Goal: Find contact information

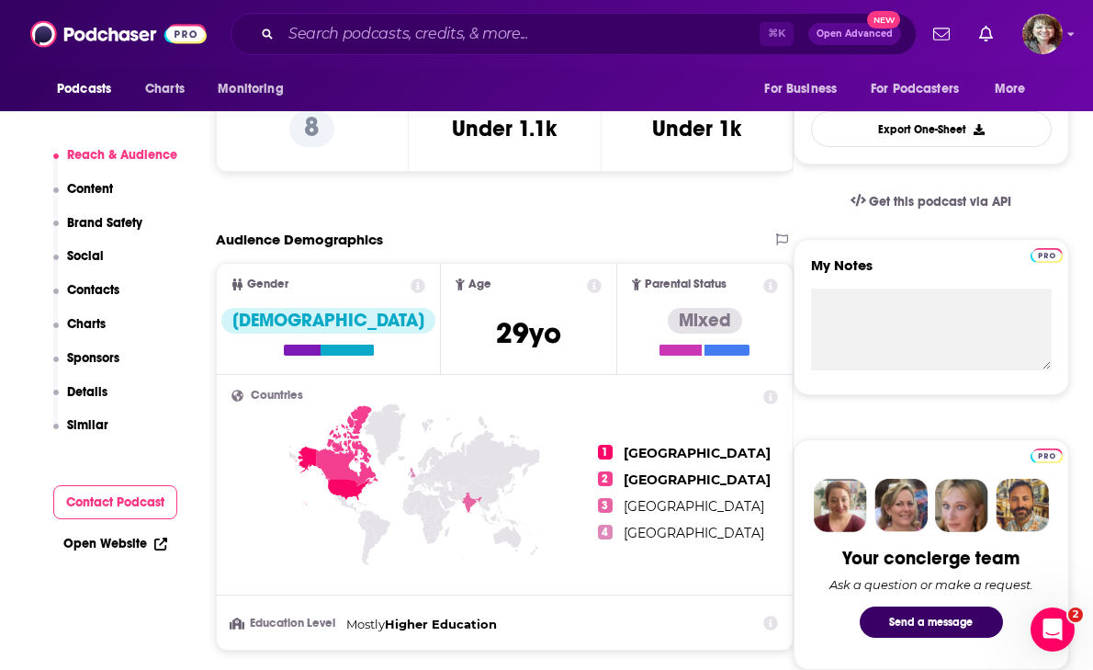
scroll to position [488, 0]
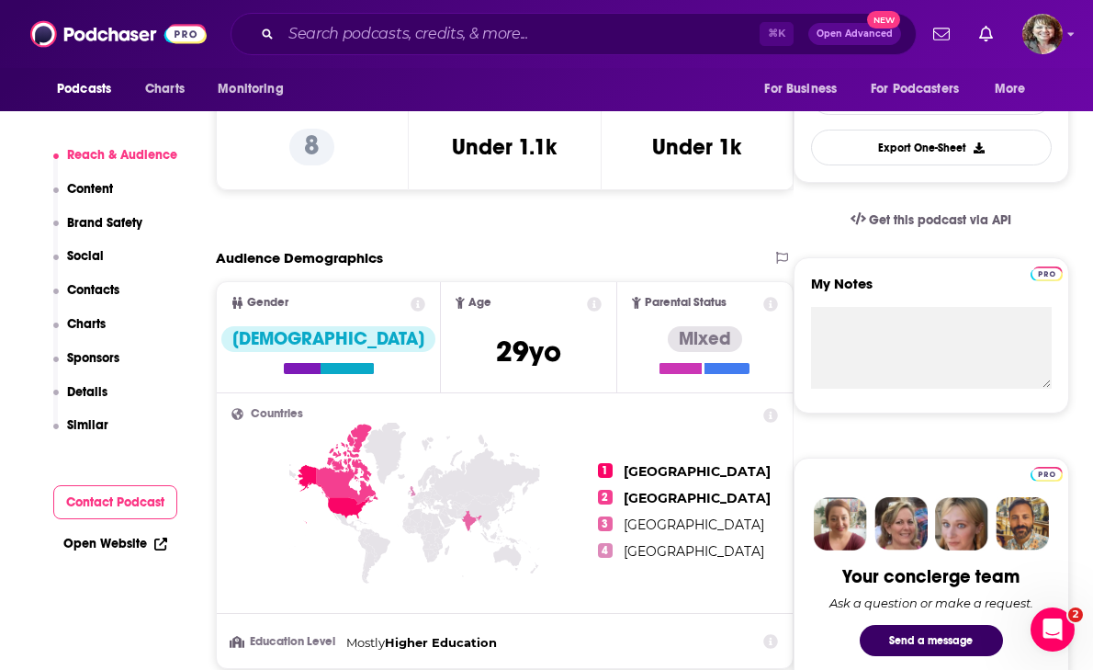
click at [130, 501] on button "Contact Podcast" at bounding box center [115, 502] width 125 height 34
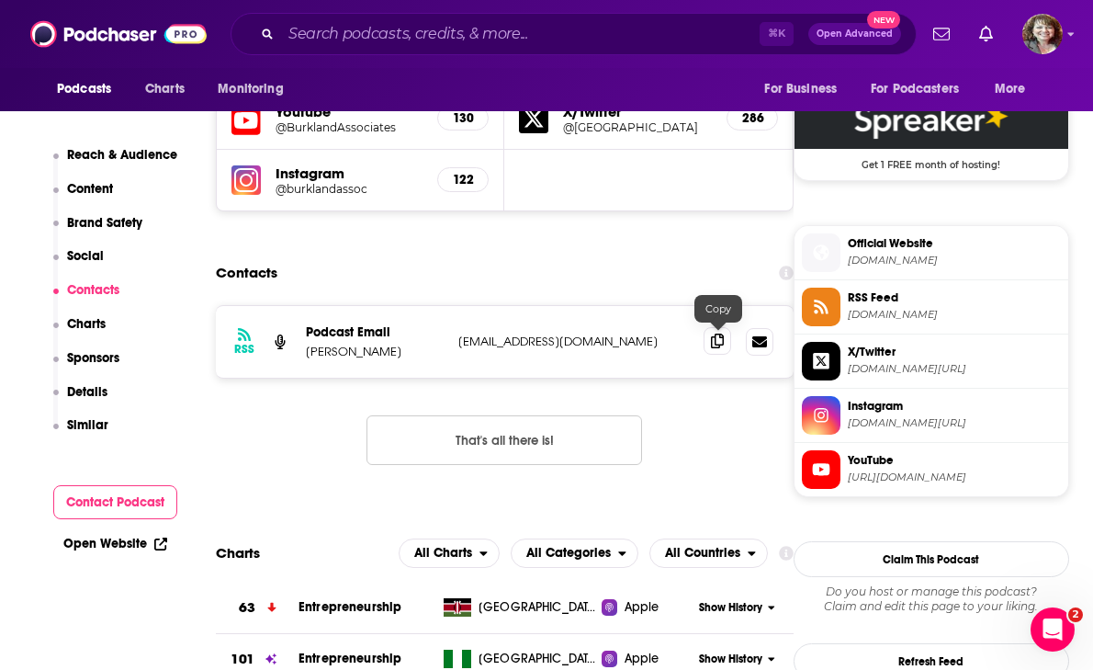
click at [721, 340] on icon at bounding box center [717, 340] width 13 height 15
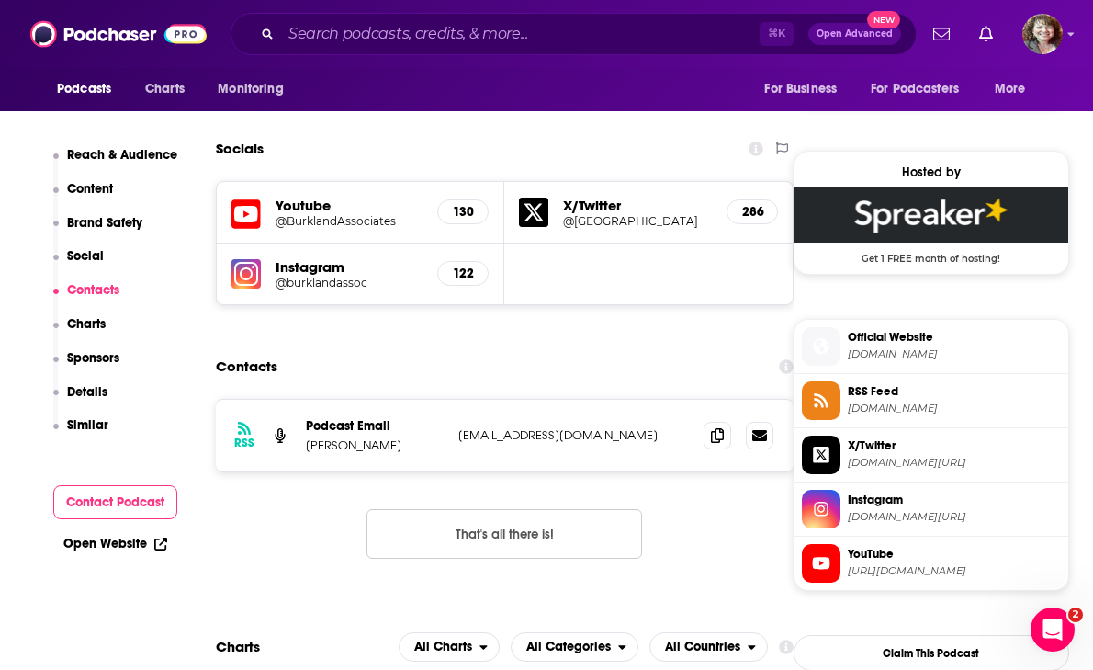
scroll to position [1395, 0]
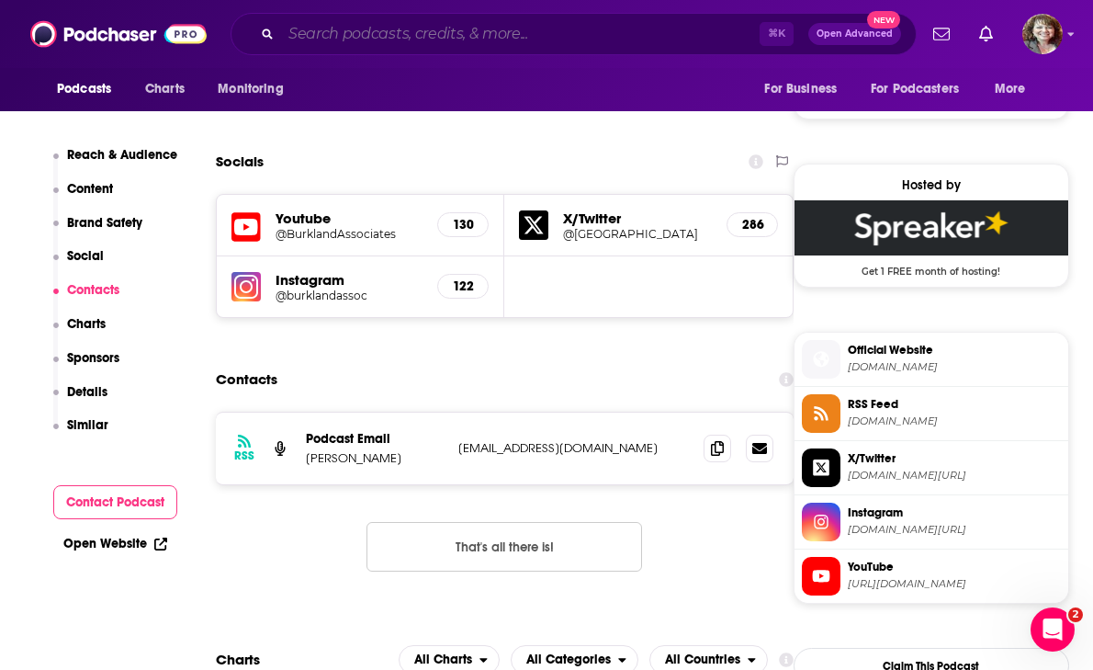
click at [323, 40] on input "Search podcasts, credits, & more..." at bounding box center [520, 33] width 479 height 29
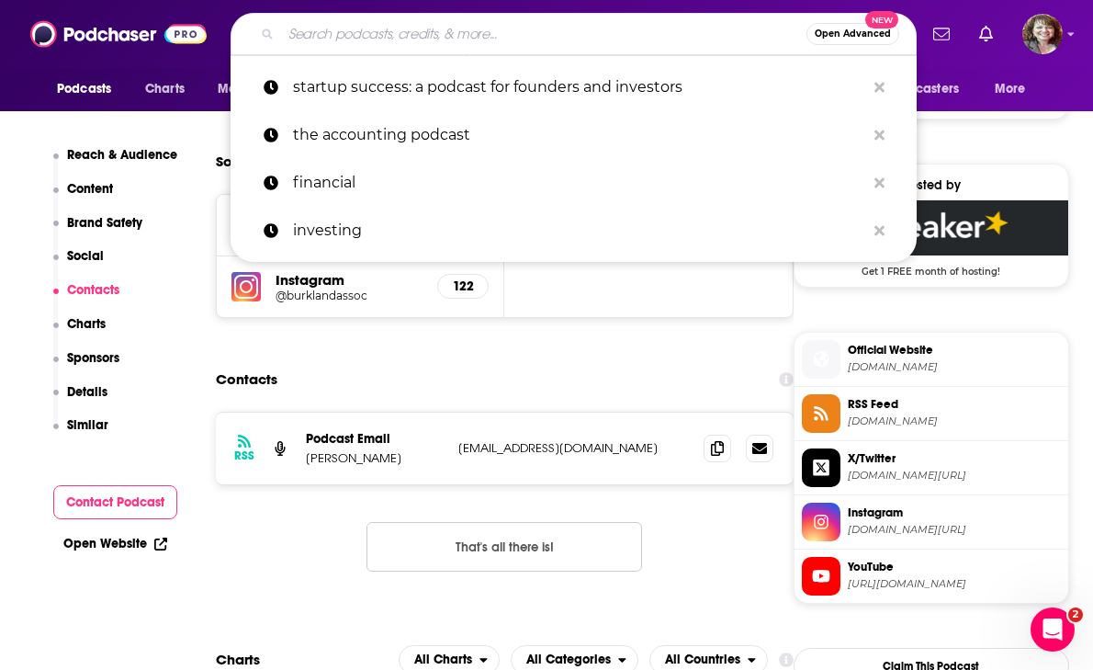
paste input "All-In (Podcast)"
type input "All-In (Podcast)"
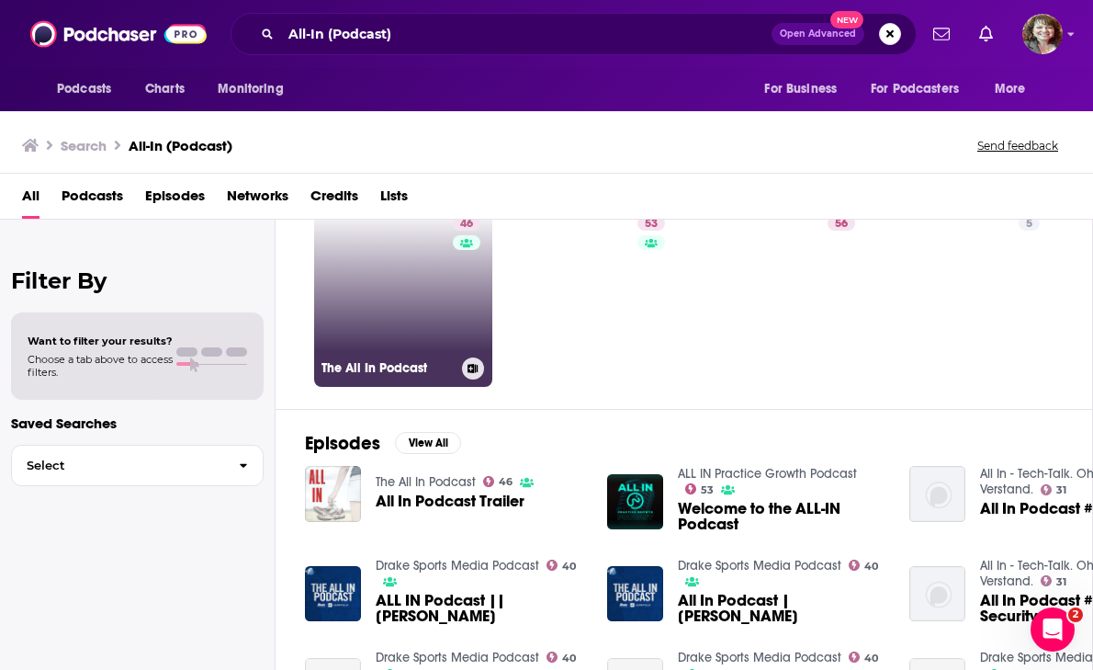
scroll to position [78, 1]
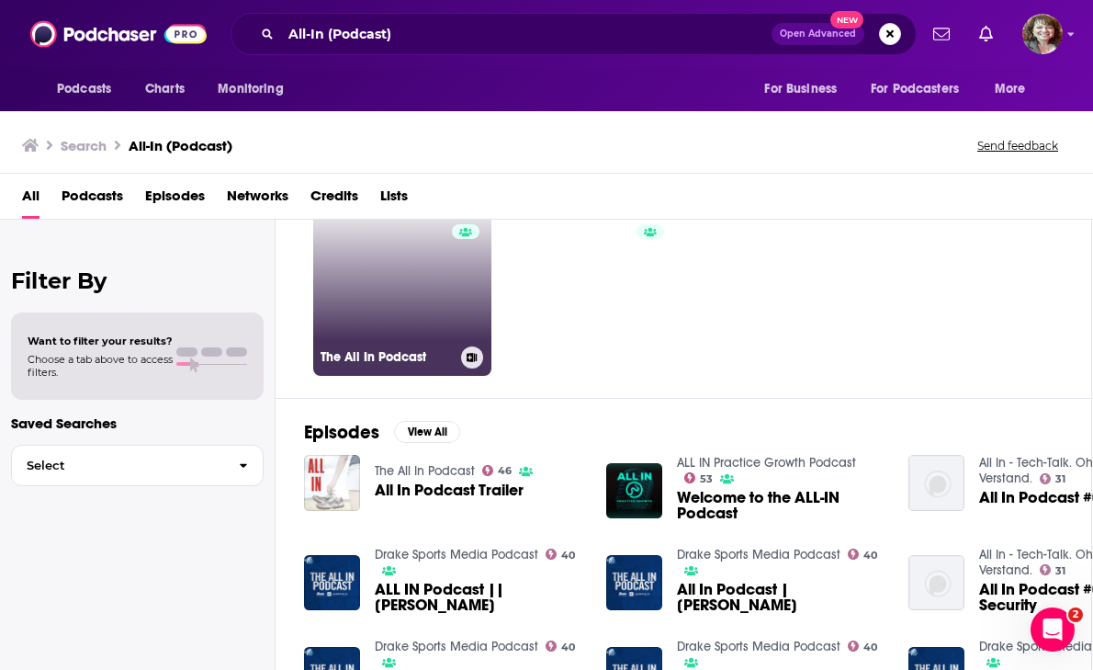
click at [397, 288] on link "46 The All In Podcast" at bounding box center [402, 287] width 178 height 178
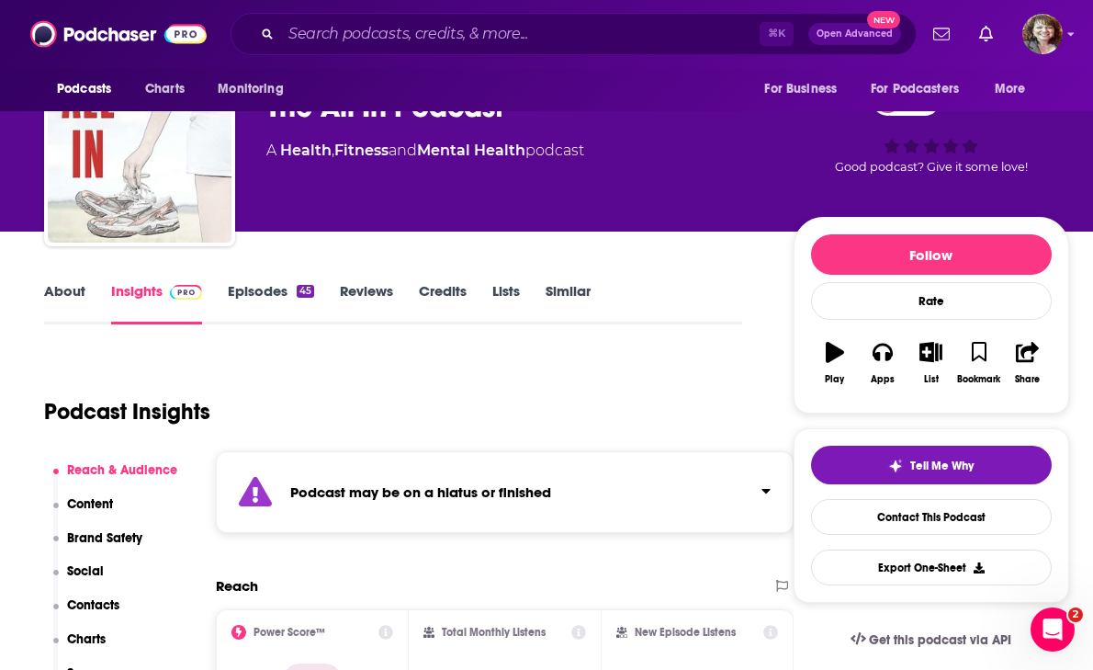
scroll to position [72, 0]
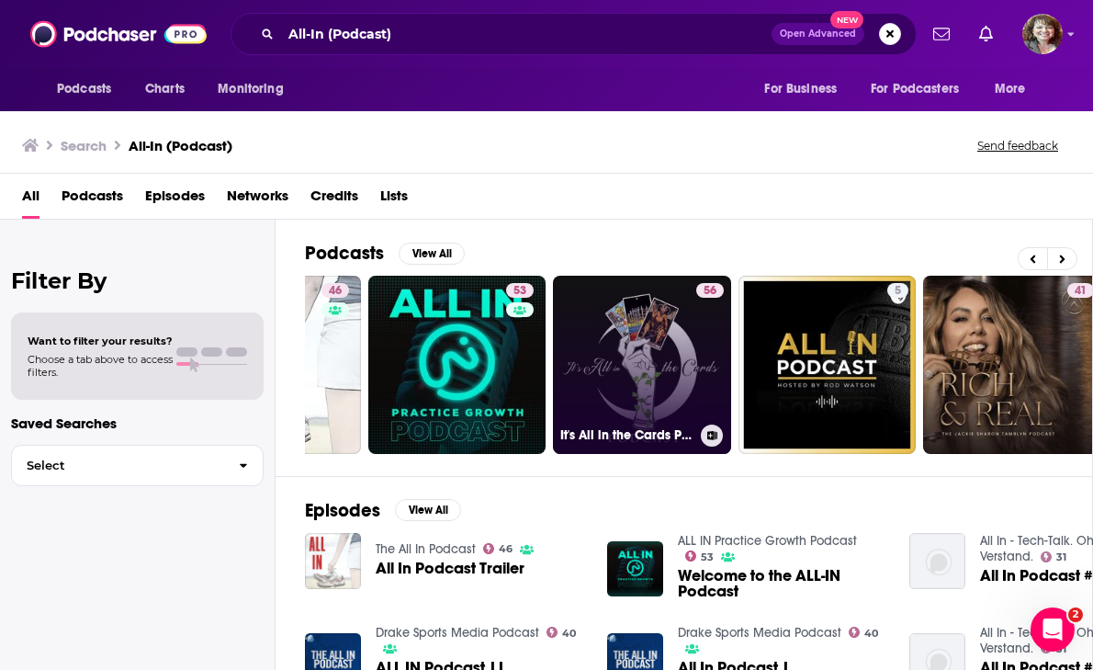
scroll to position [0, 132]
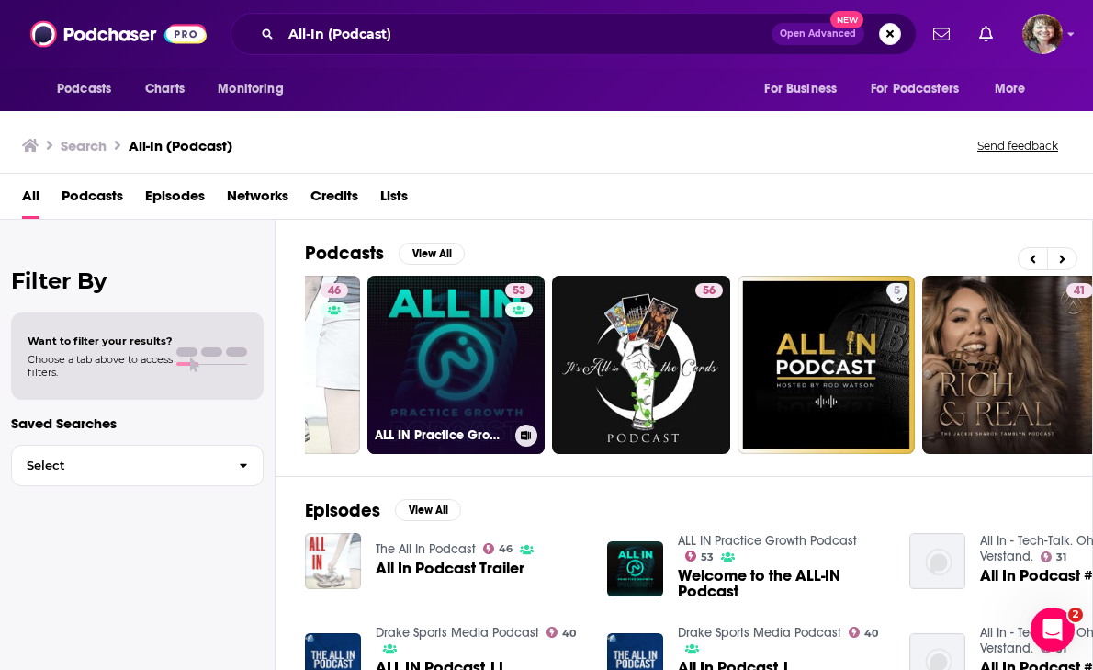
click at [462, 391] on link "53 ALL IN Practice Growth Podcast" at bounding box center [456, 365] width 178 height 178
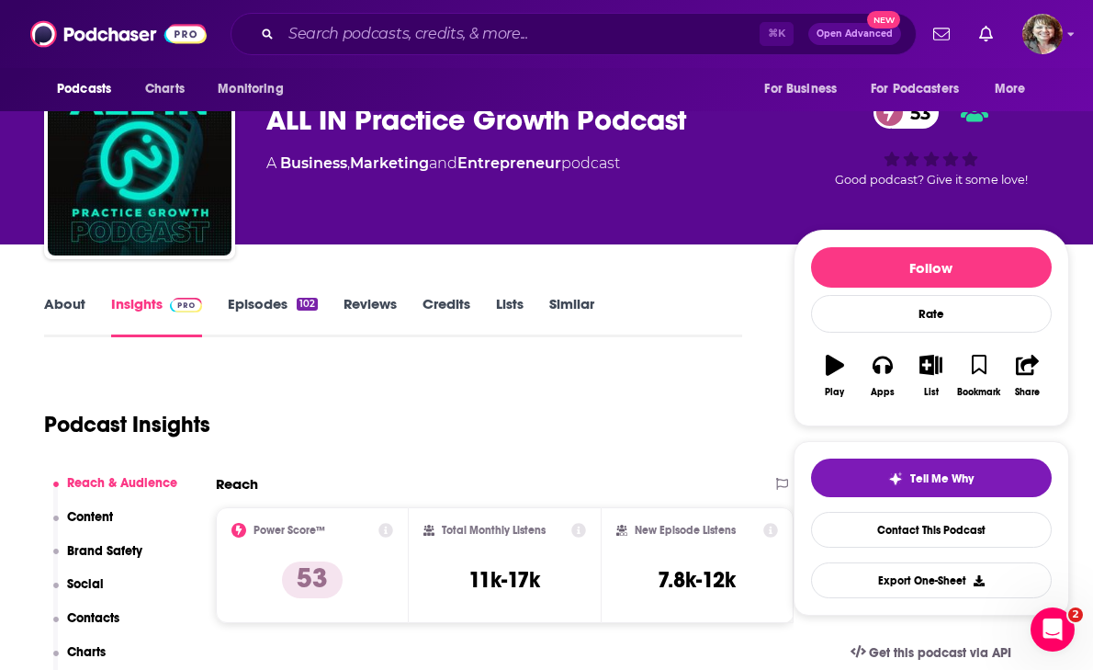
scroll to position [62, 0]
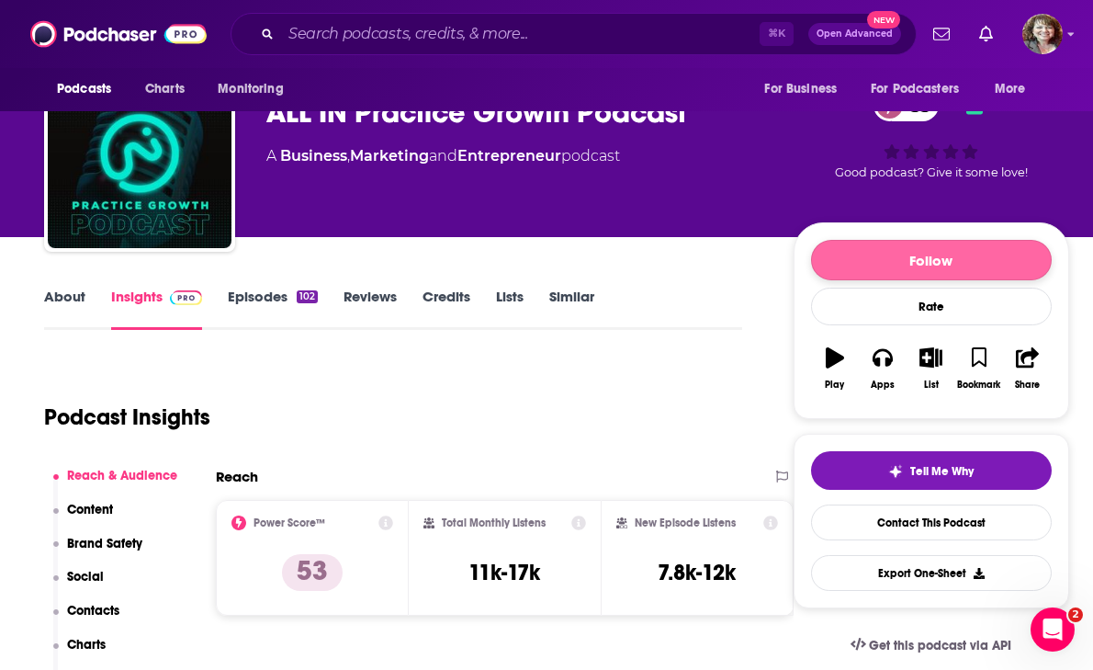
click at [942, 264] on button "Follow" at bounding box center [931, 260] width 241 height 40
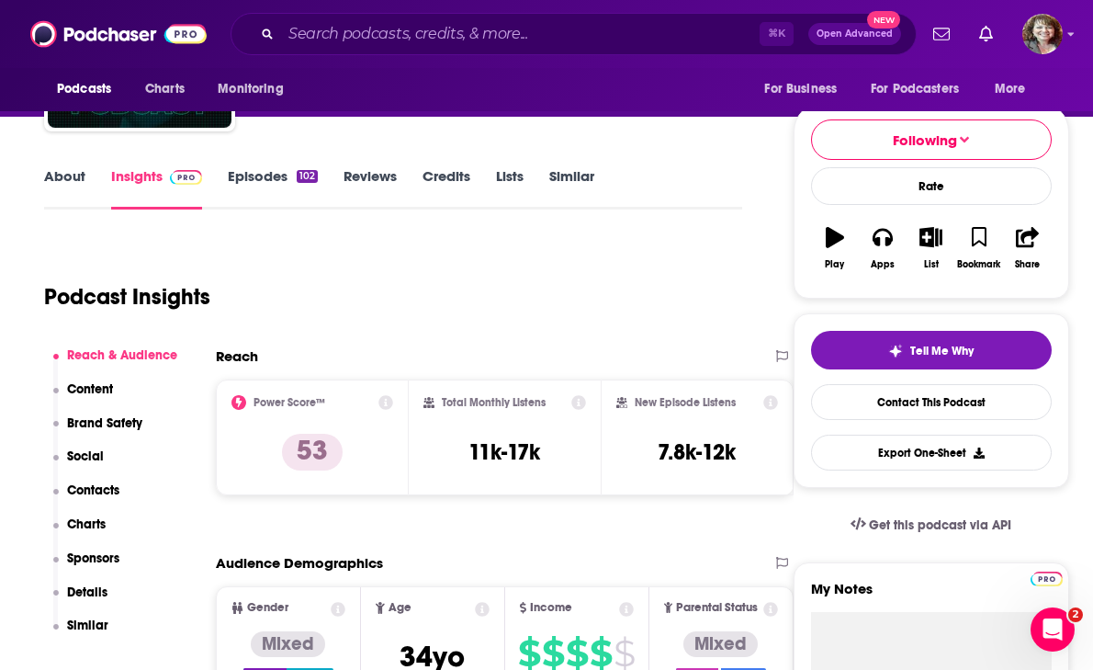
scroll to position [255, 0]
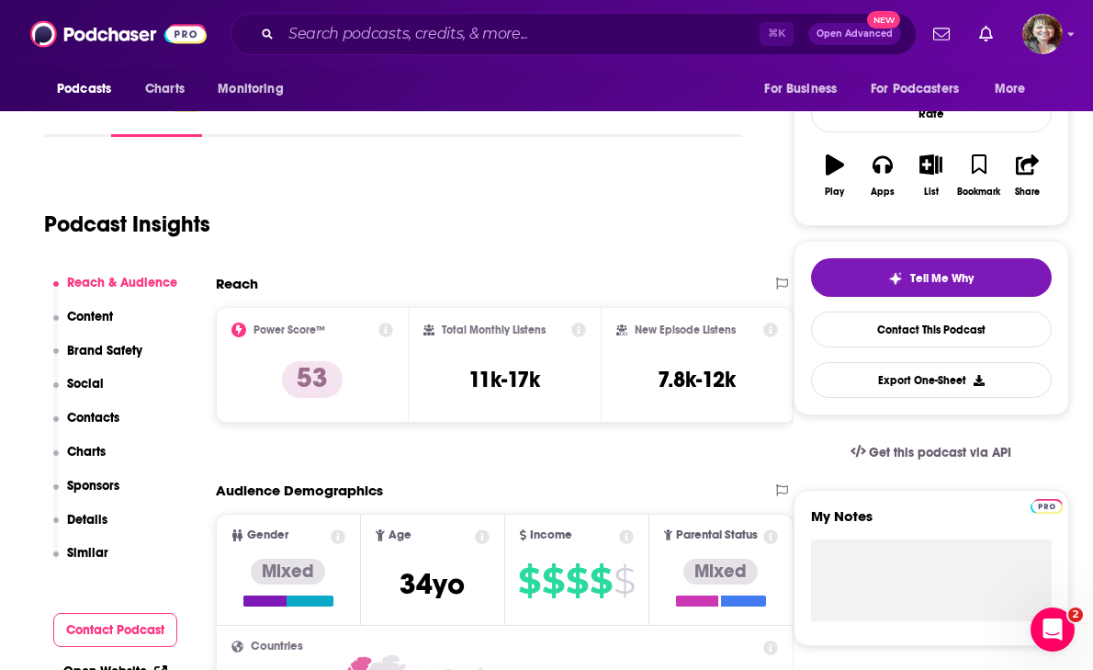
click at [83, 421] on p "Contacts" at bounding box center [93, 418] width 52 height 16
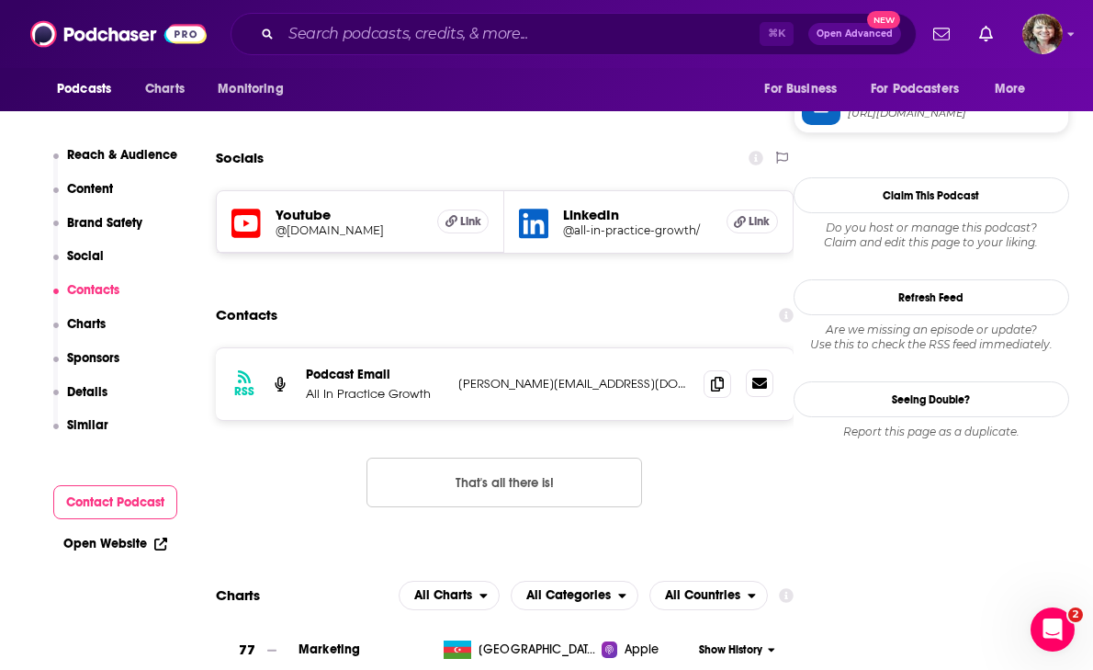
click at [762, 378] on icon at bounding box center [759, 383] width 15 height 11
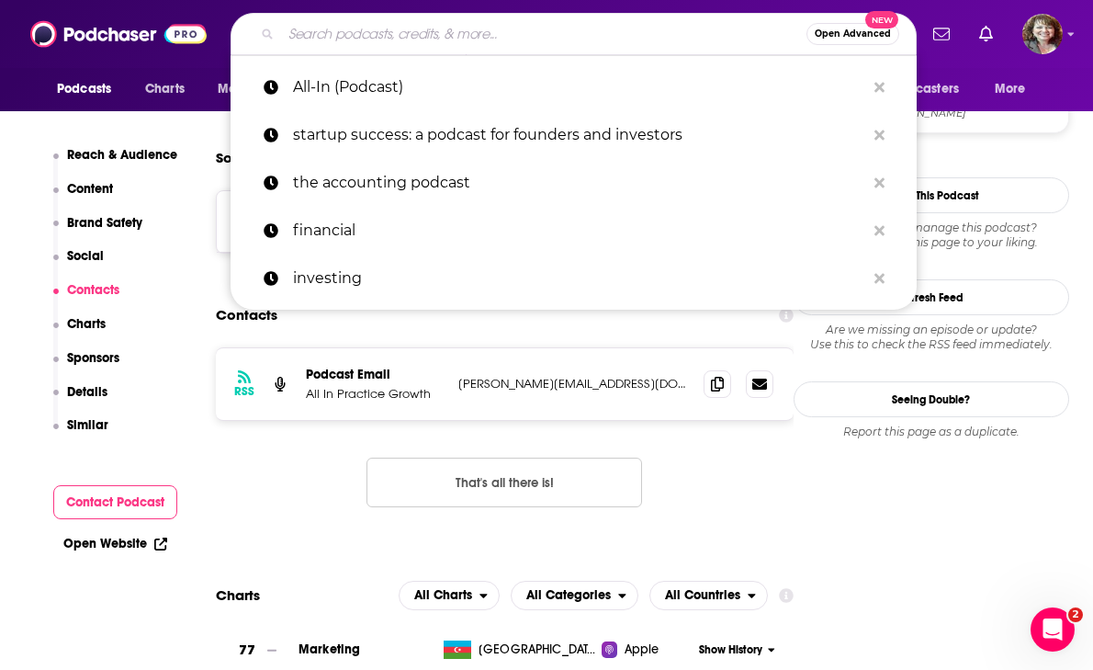
click at [335, 28] on input "Search podcasts, credits, & more..." at bounding box center [543, 33] width 525 height 29
paste input "TBPN (Technology Business Programming Network)"
type input "TBPN (Technology Business Programming Network)"
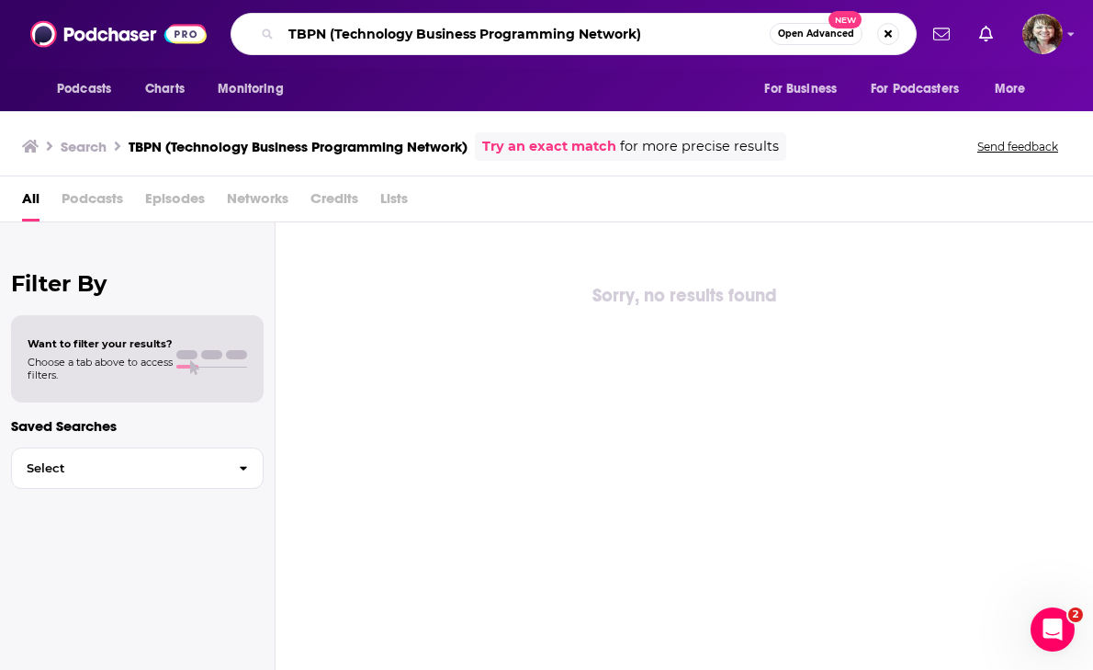
drag, startPoint x: 330, startPoint y: 36, endPoint x: 636, endPoint y: 17, distance: 306.5
click at [637, 17] on div "TBPN (Technology Business Programming Network) Open Advanced New" at bounding box center [574, 34] width 686 height 42
click at [637, 23] on input "TBPN (Technology Business Programming Network)" at bounding box center [525, 33] width 489 height 29
drag, startPoint x: 644, startPoint y: 31, endPoint x: 331, endPoint y: 35, distance: 313.3
click at [331, 35] on input "TBPN (Technology Business Programming Network)" at bounding box center [525, 33] width 489 height 29
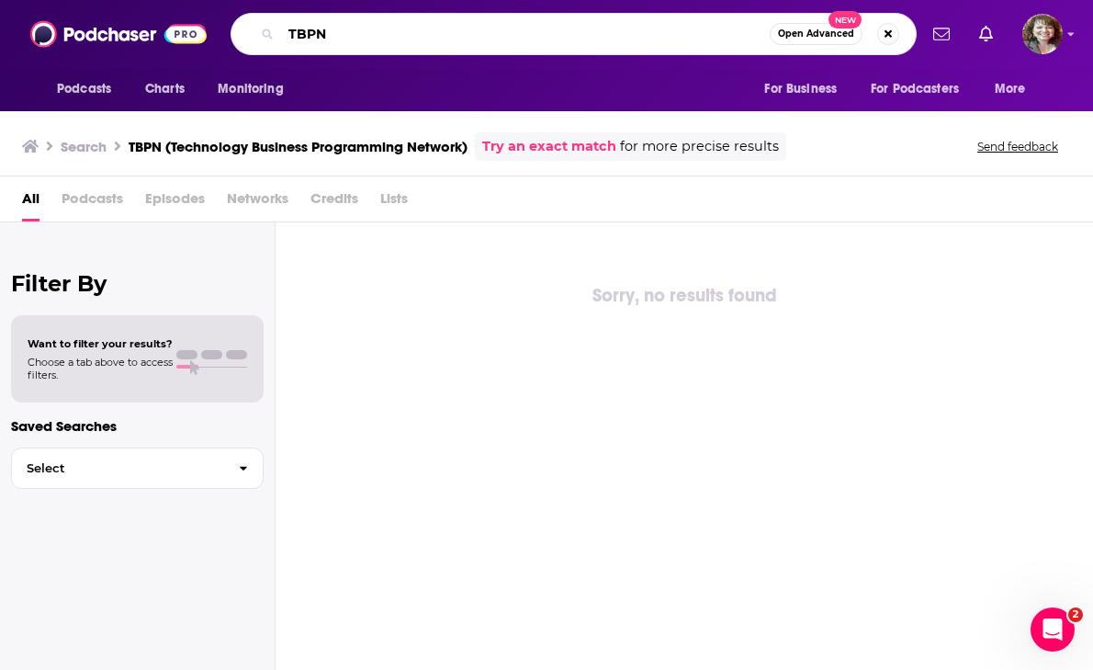
type input "TBPN"
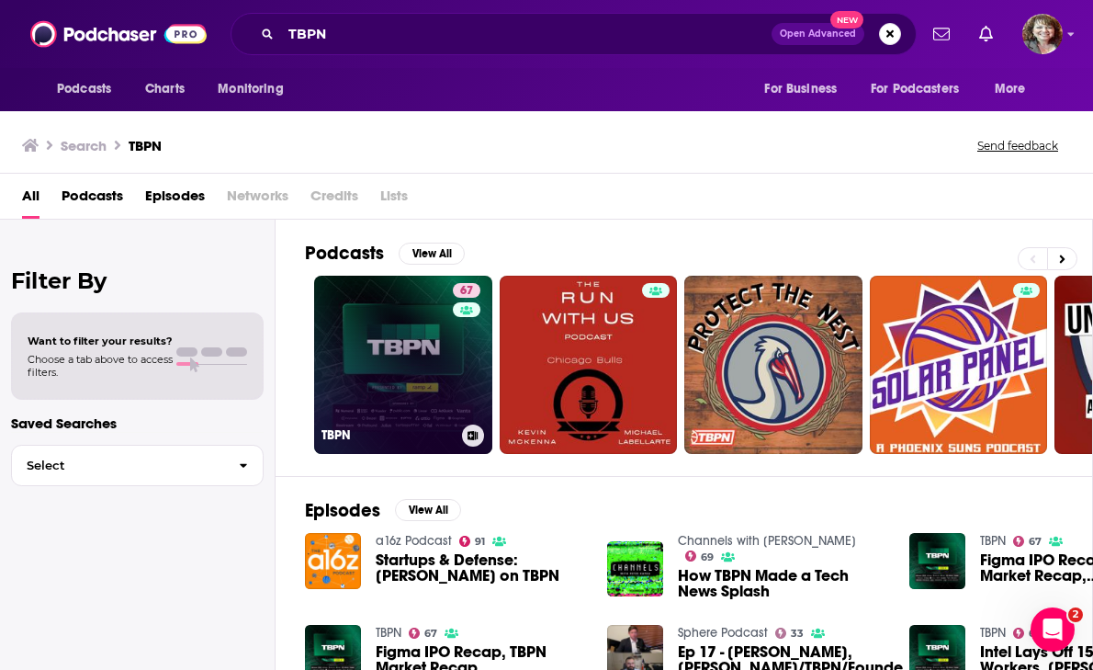
click at [401, 348] on link "67 TBPN" at bounding box center [403, 365] width 178 height 178
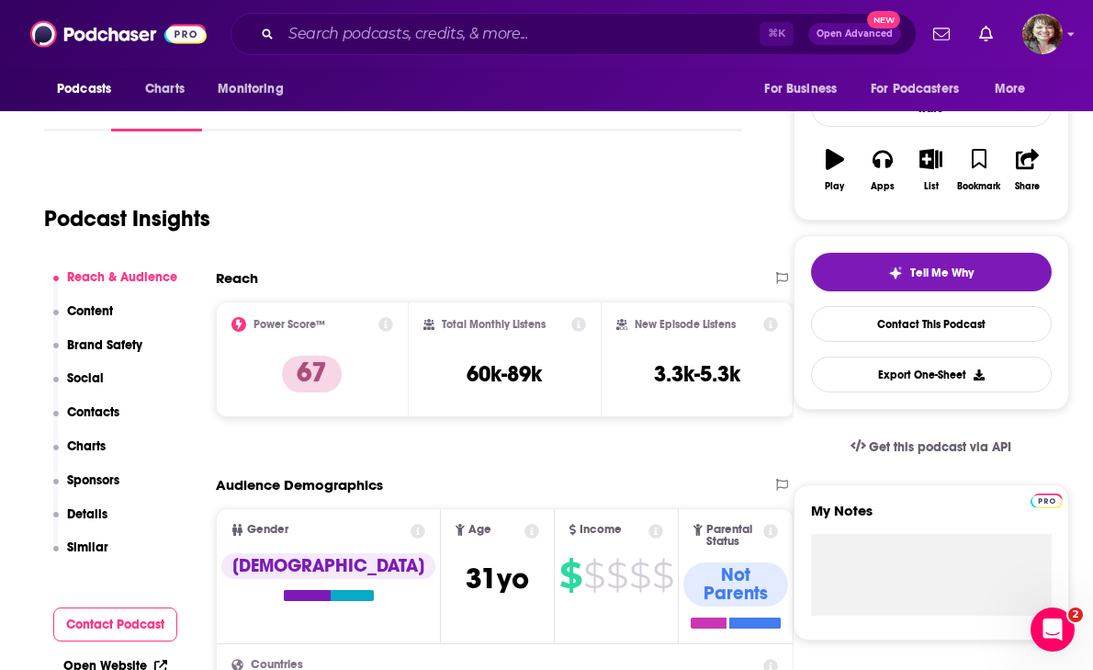
scroll to position [267, 0]
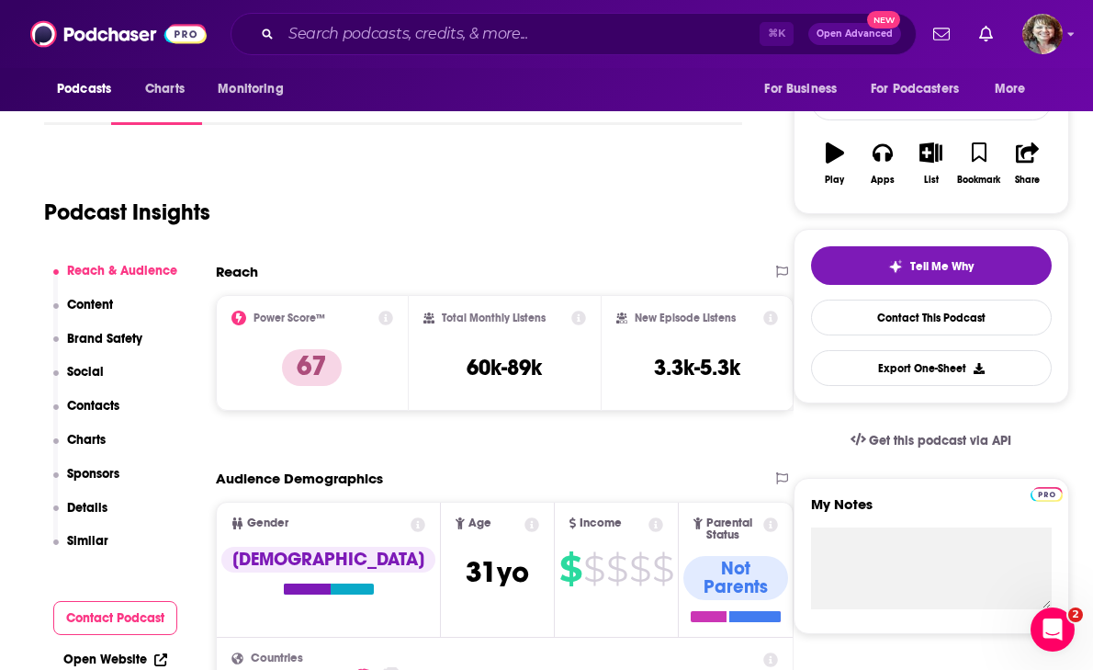
click at [102, 407] on p "Contacts" at bounding box center [93, 406] width 52 height 16
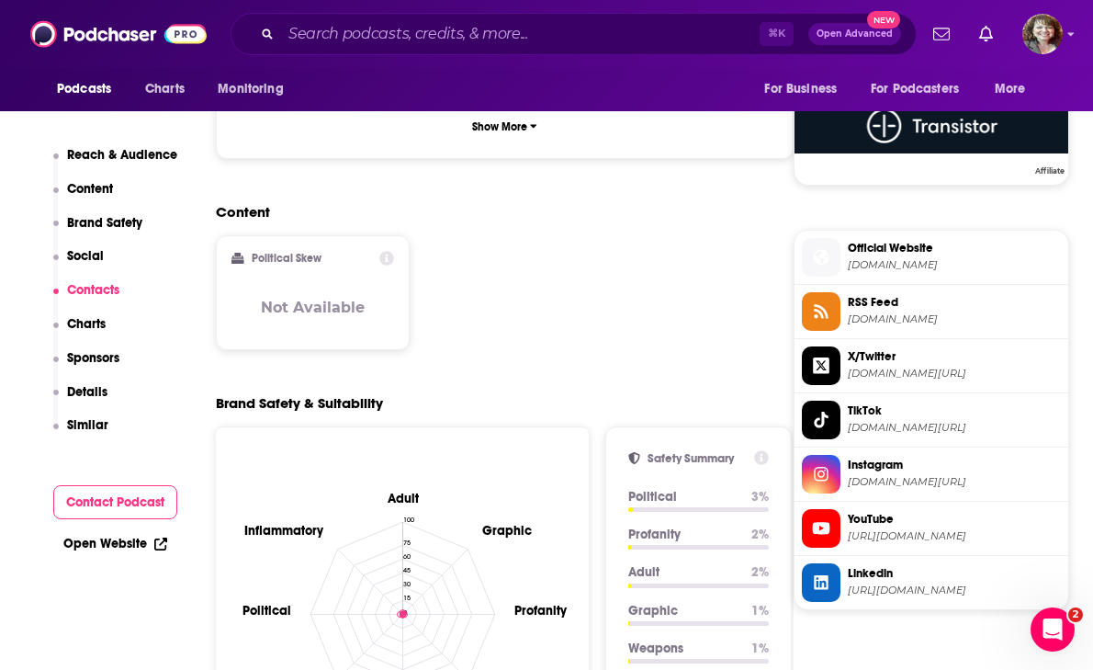
scroll to position [2105, 0]
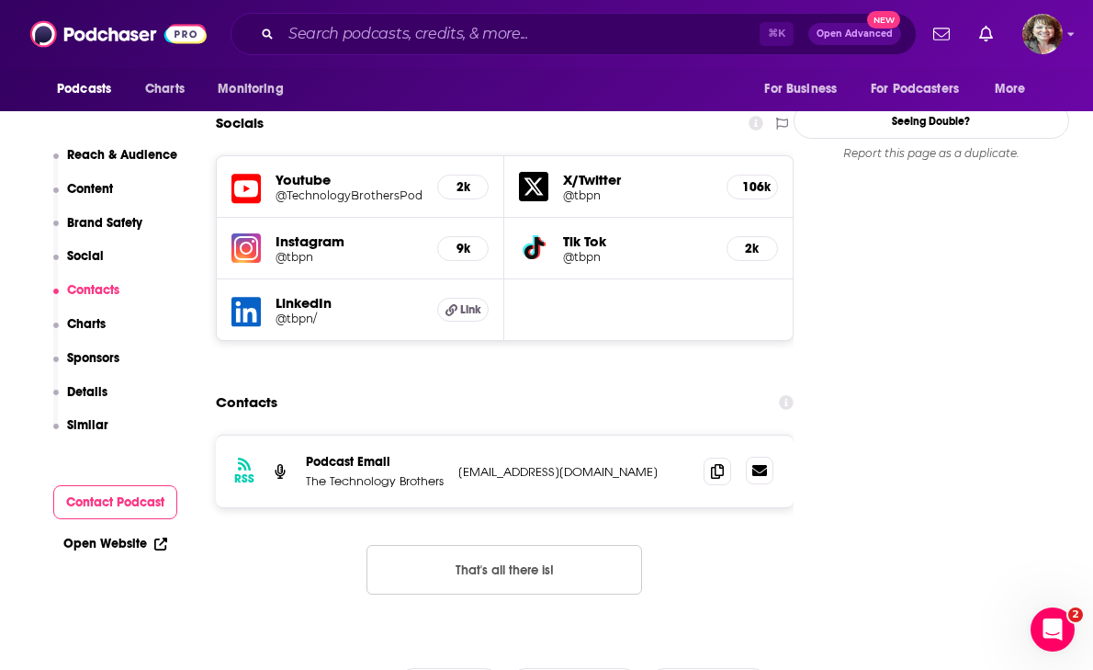
click at [760, 465] on icon at bounding box center [759, 470] width 15 height 11
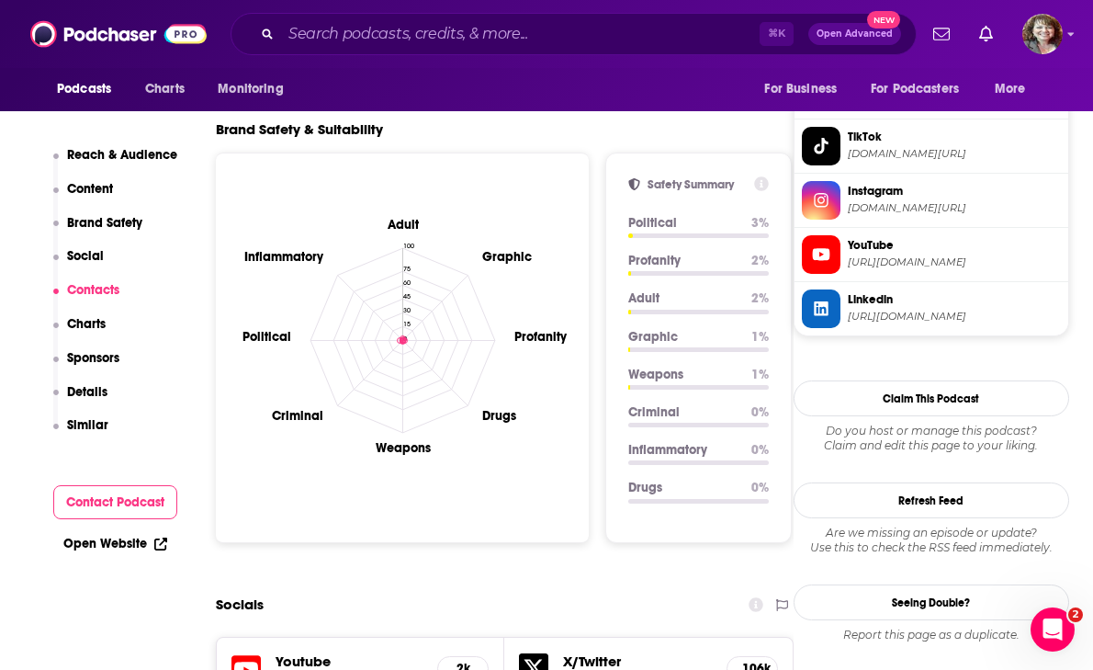
scroll to position [1388, 0]
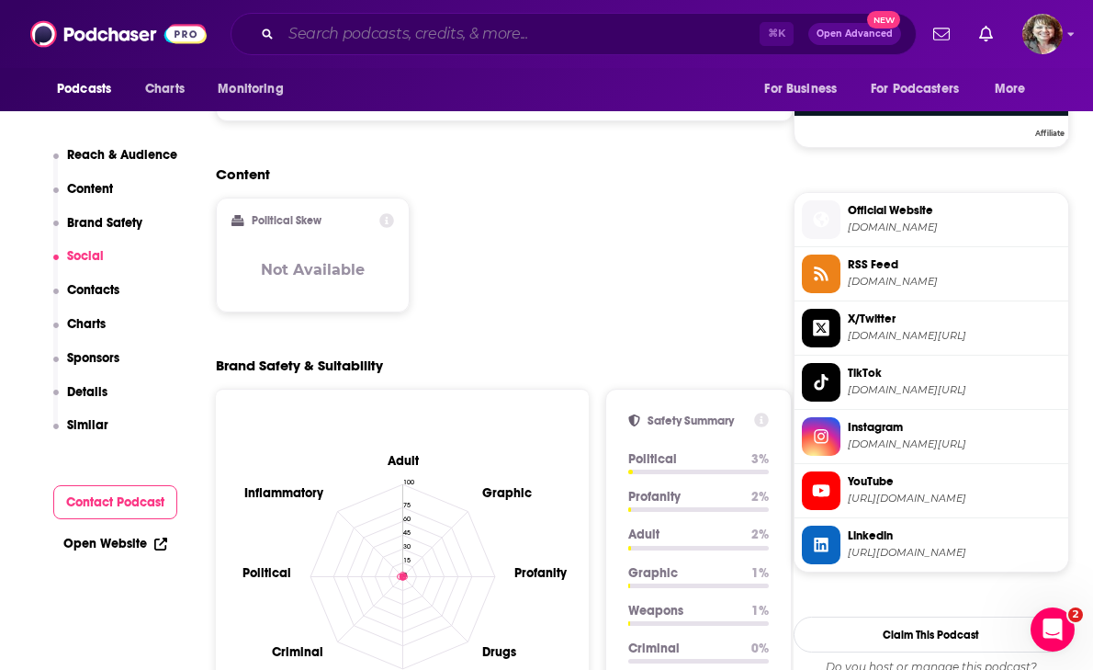
click at [310, 32] on input "Search podcasts, credits, & more..." at bounding box center [520, 33] width 479 height 29
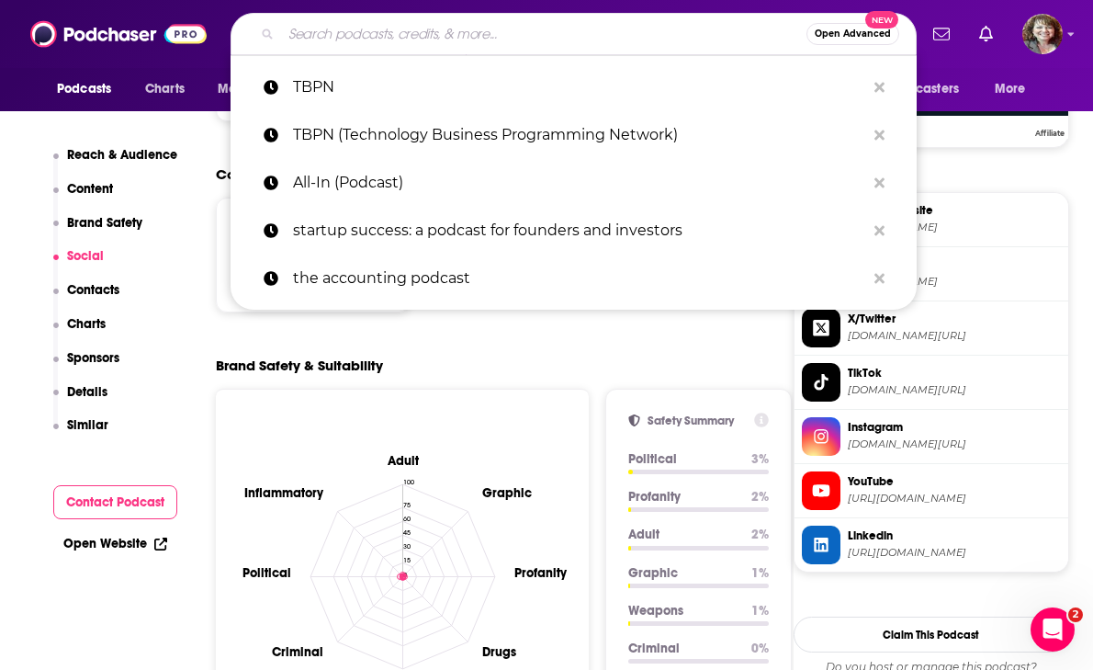
click at [310, 32] on input "Search podcasts, credits, & more..." at bounding box center [543, 33] width 525 height 29
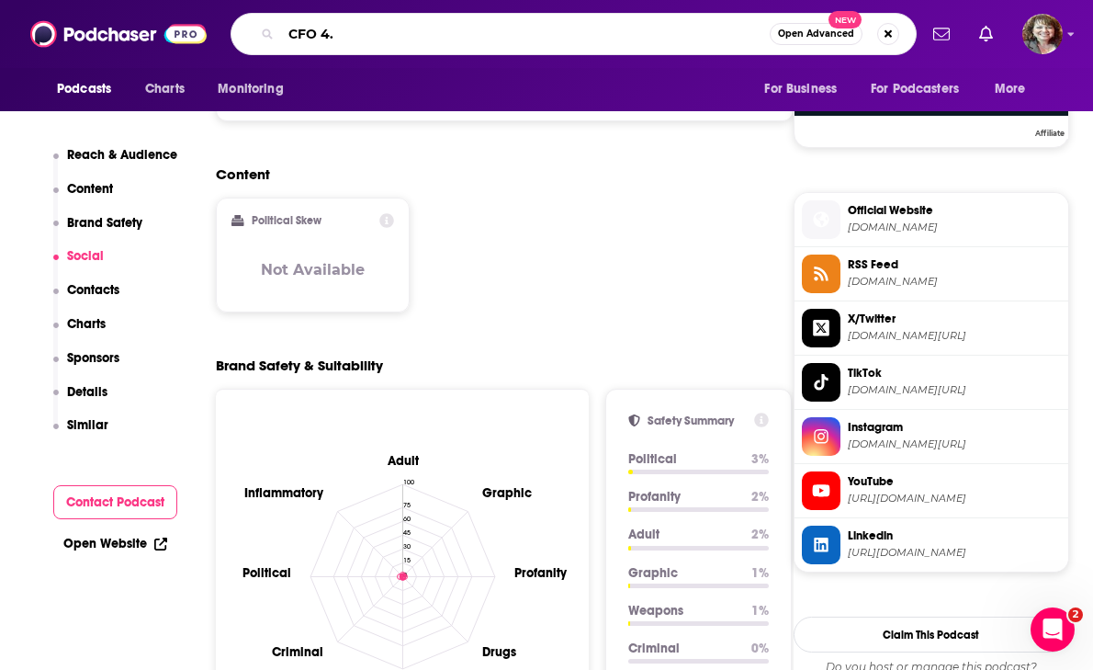
type input "CFO 4.0"
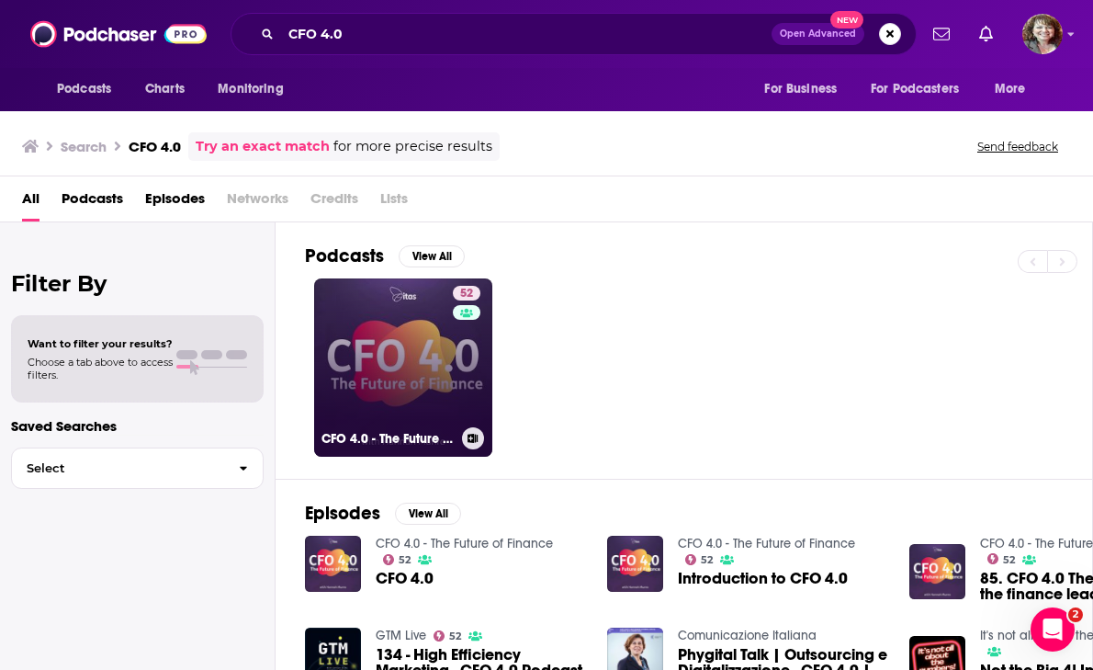
click at [397, 367] on link "52 CFO 4.0 - The Future of Finance" at bounding box center [403, 367] width 178 height 178
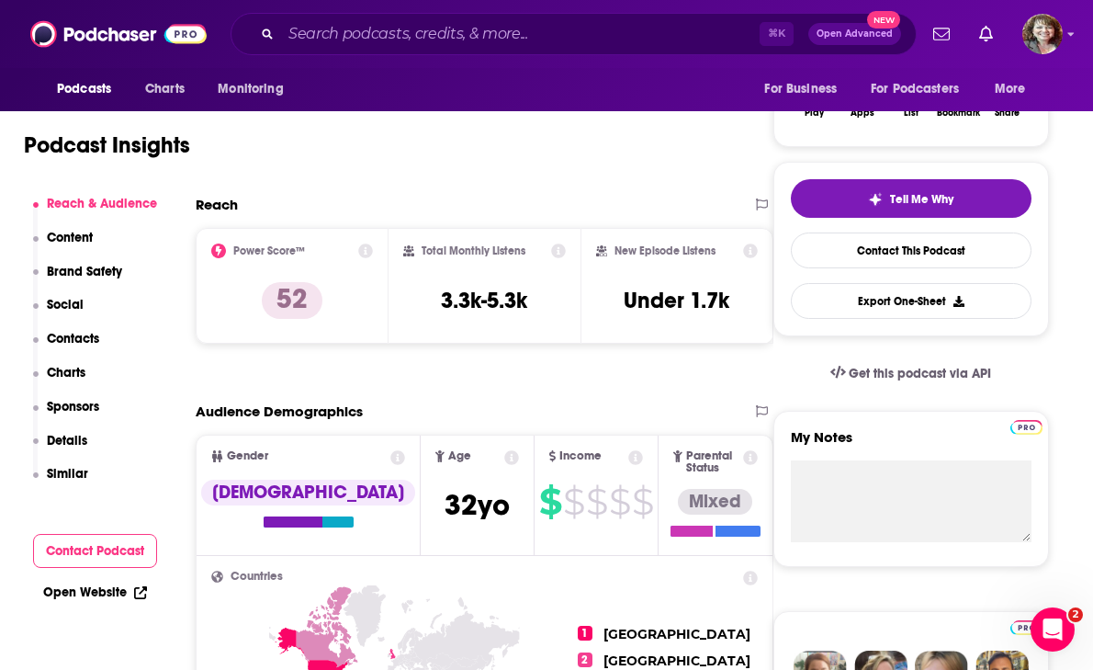
scroll to position [344, 75]
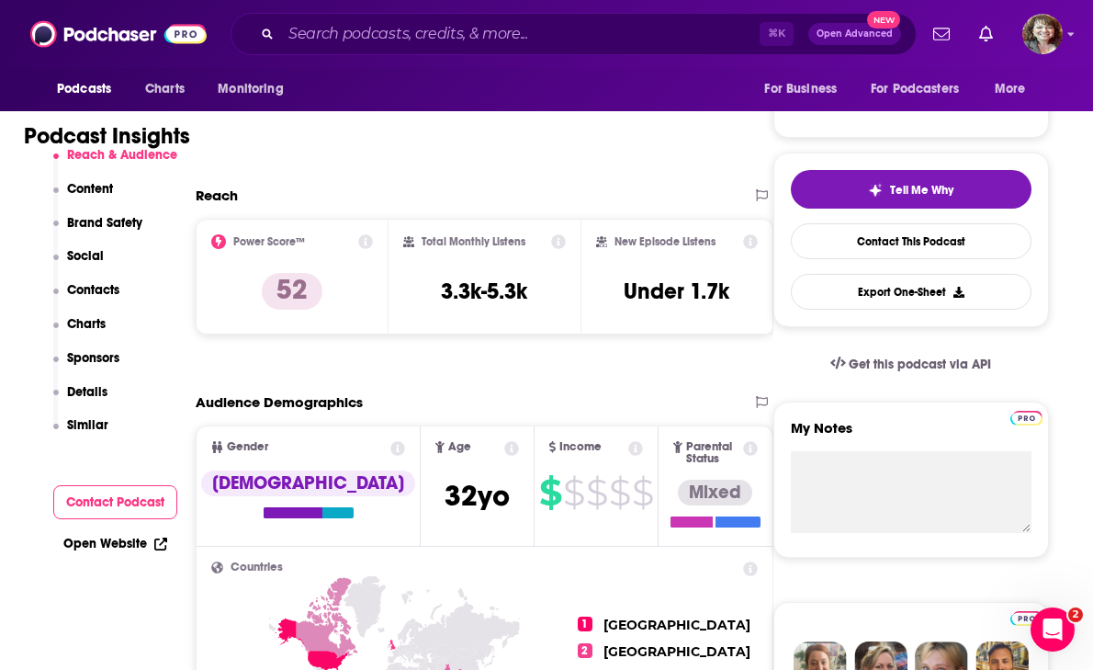
click at [98, 295] on p "Contacts" at bounding box center [93, 290] width 52 height 16
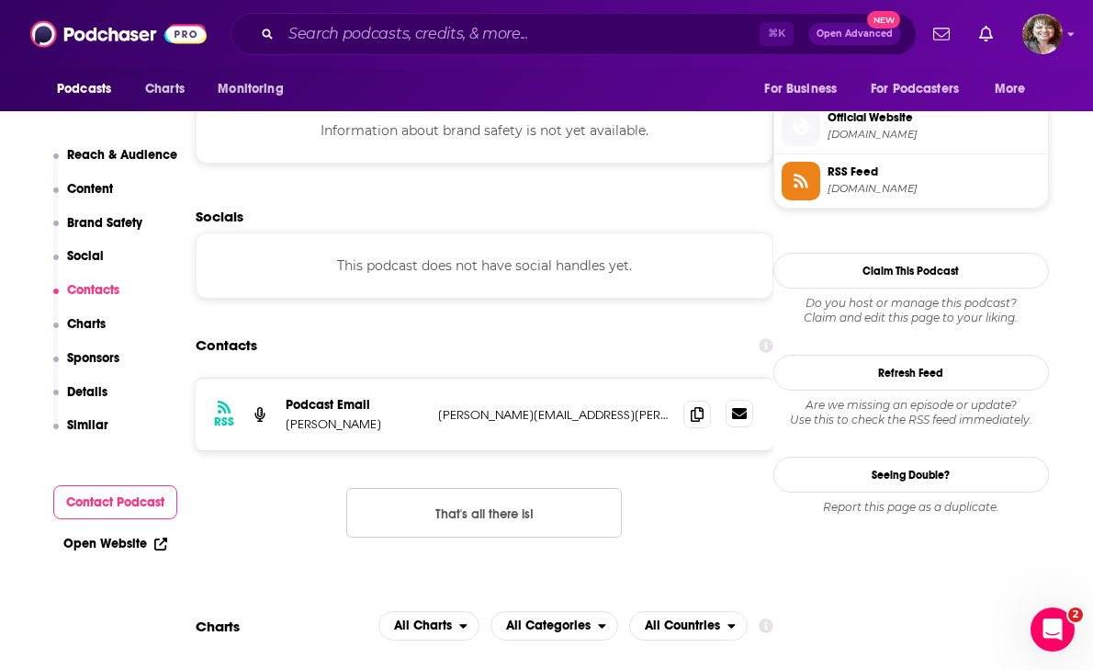
click at [732, 406] on icon at bounding box center [739, 413] width 15 height 15
